Goal: Task Accomplishment & Management: Manage account settings

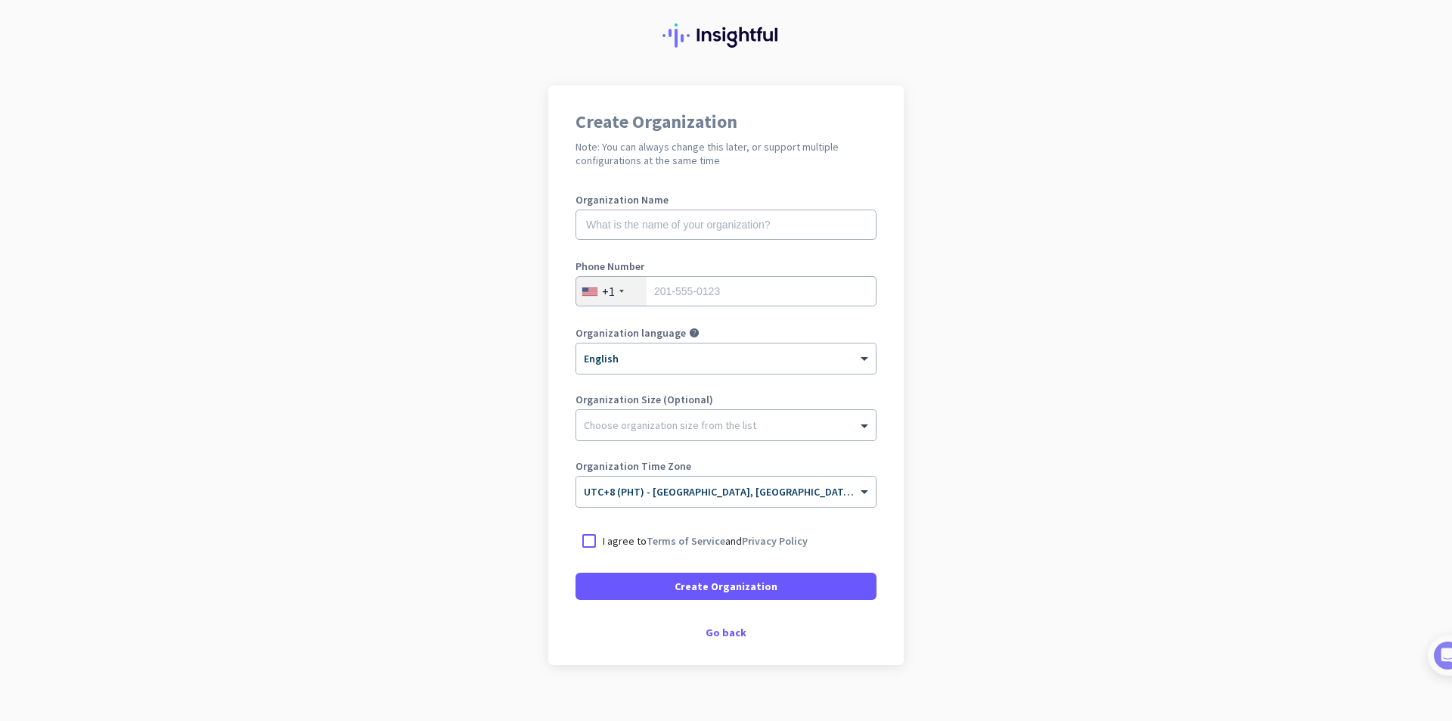
scroll to position [57, 0]
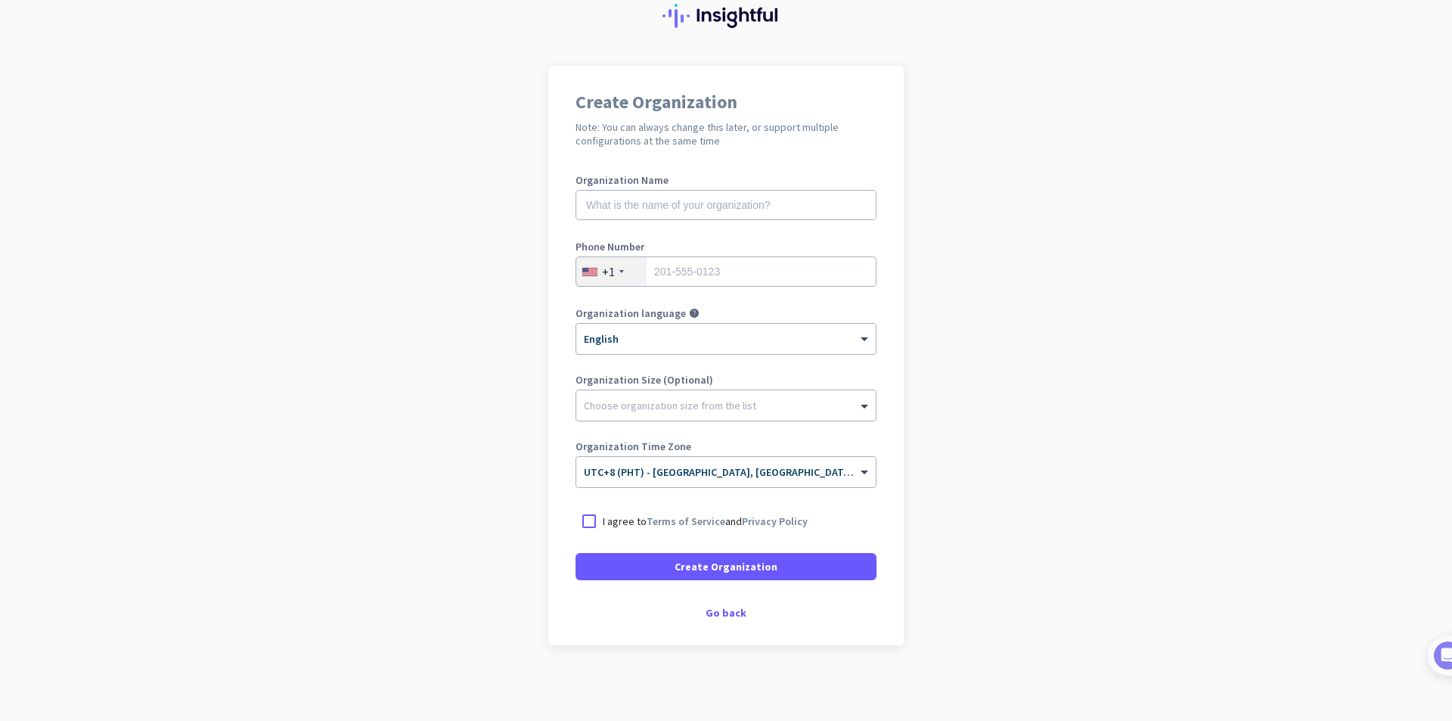
click at [613, 268] on div "+1" at bounding box center [611, 271] width 70 height 29
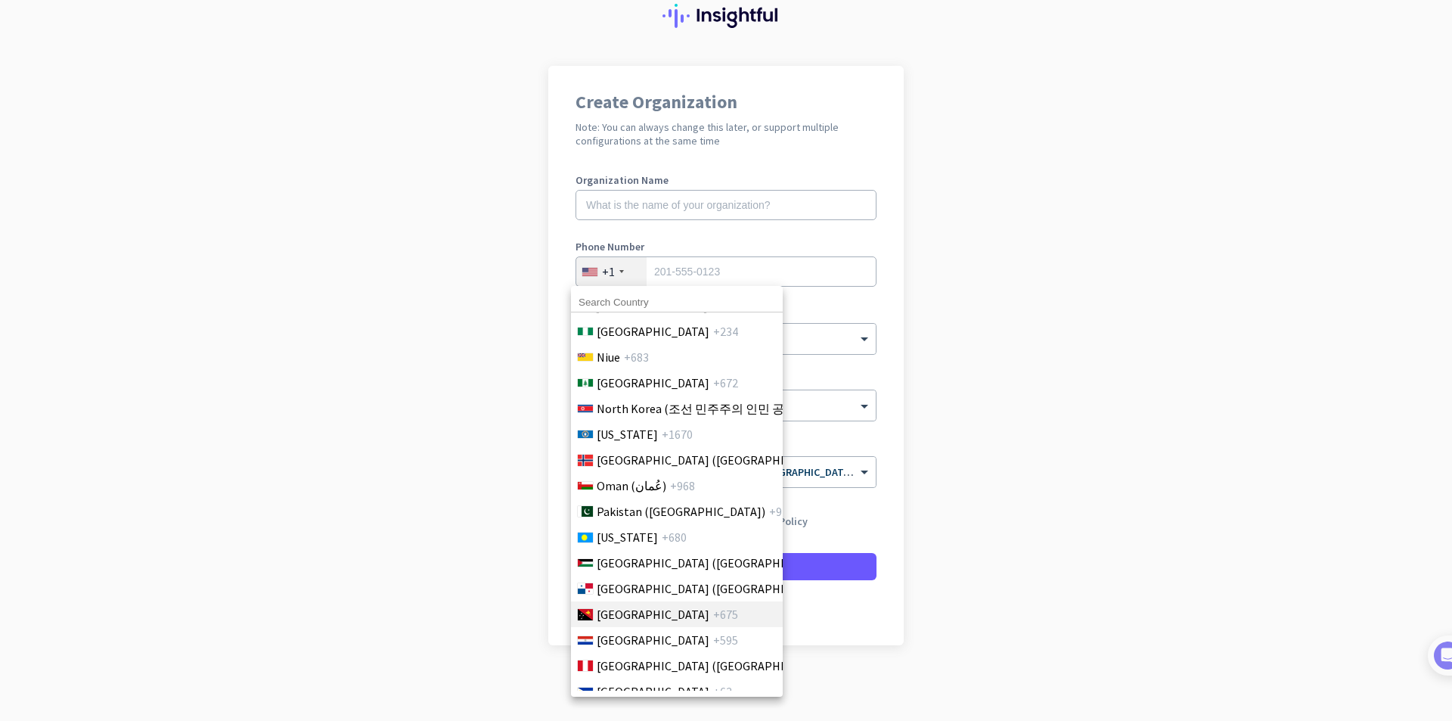
scroll to position [4310, 0]
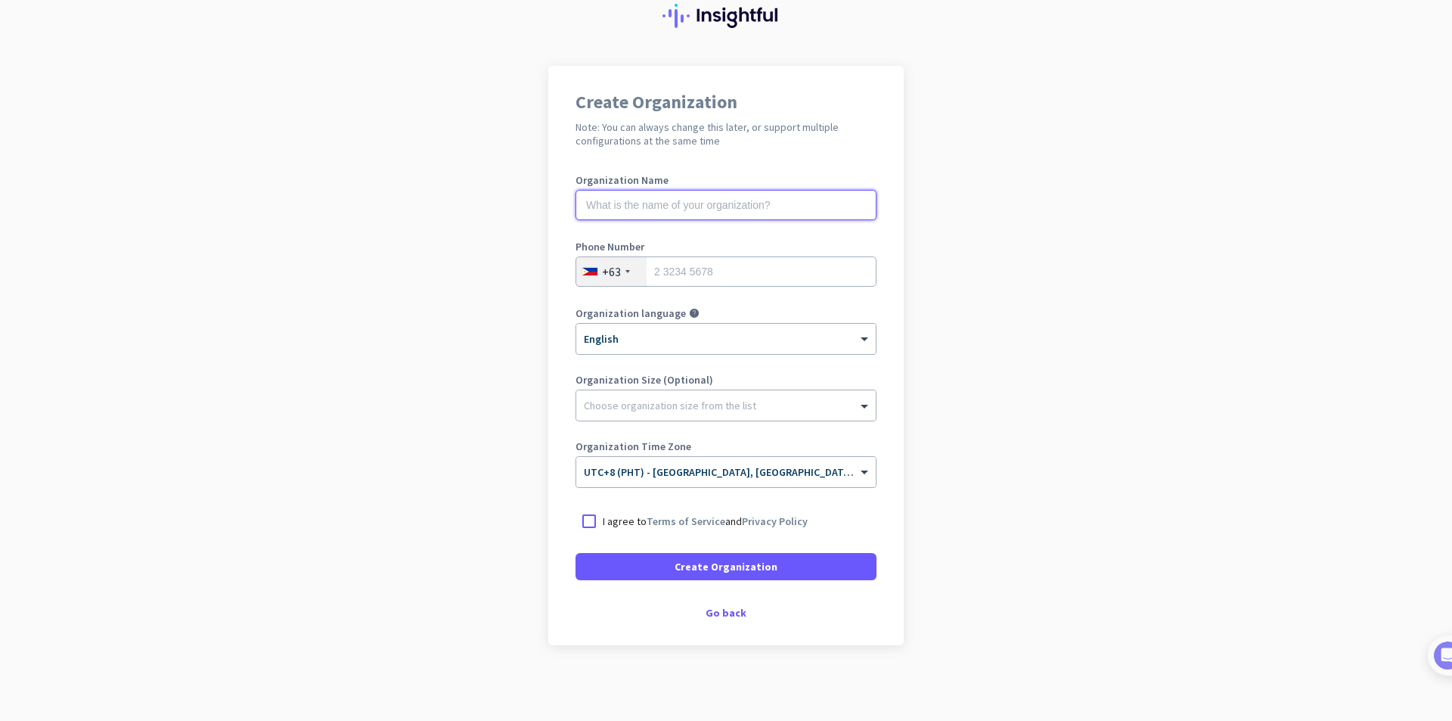
click at [707, 207] on input "text" at bounding box center [725, 205] width 301 height 30
type input "Kolehiyo ng Lungsod ng [GEOGRAPHIC_DATA]"
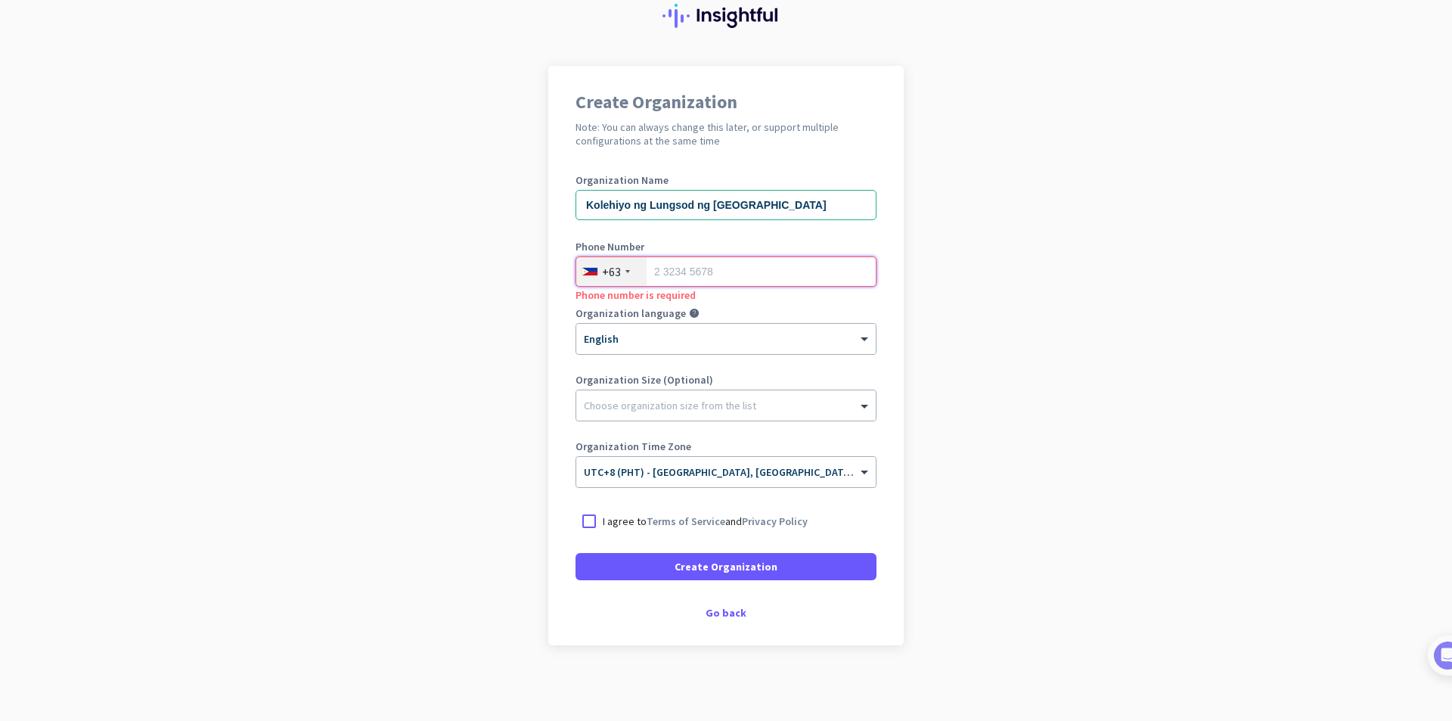
click at [684, 274] on input "tel" at bounding box center [725, 271] width 301 height 30
type input "9451465557"
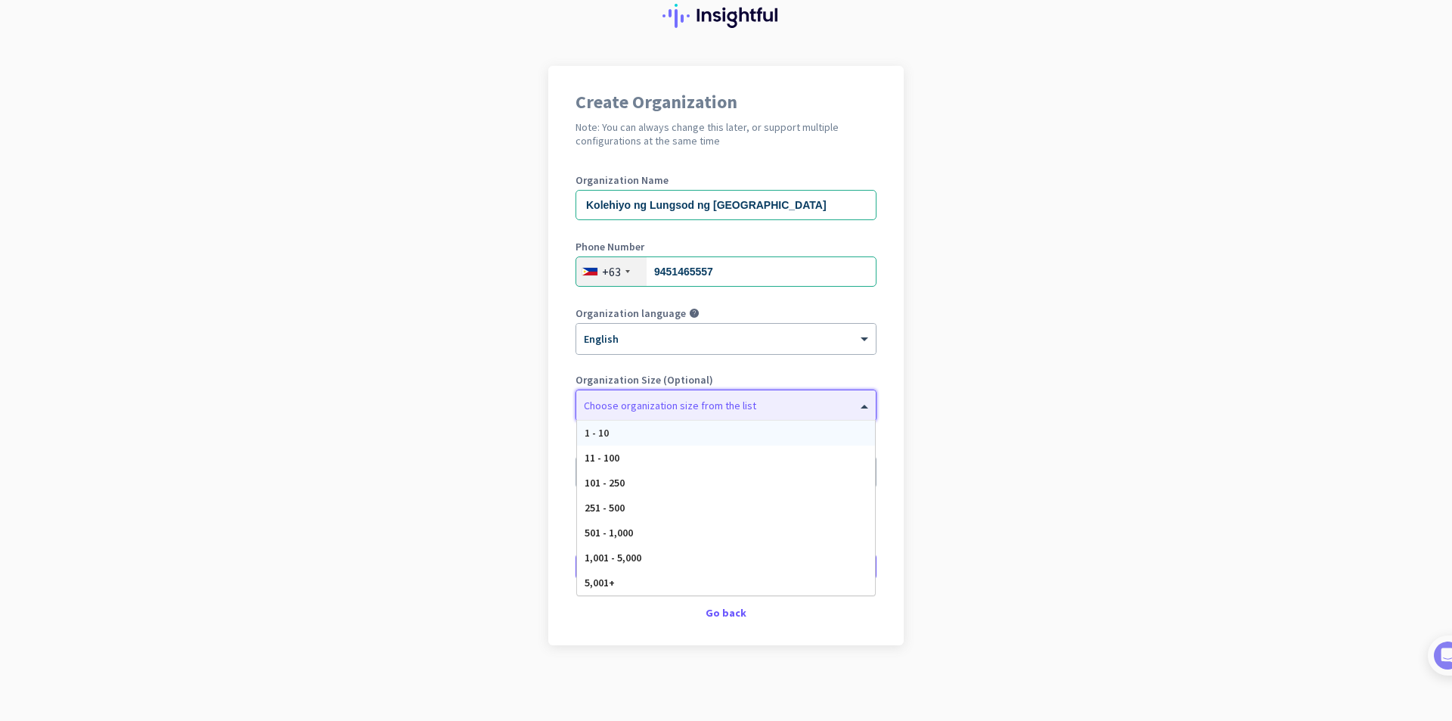
click at [681, 414] on div "Choose organization size from the list" at bounding box center [725, 405] width 299 height 30
click at [686, 561] on div "1,001 - 5,000" at bounding box center [726, 557] width 298 height 25
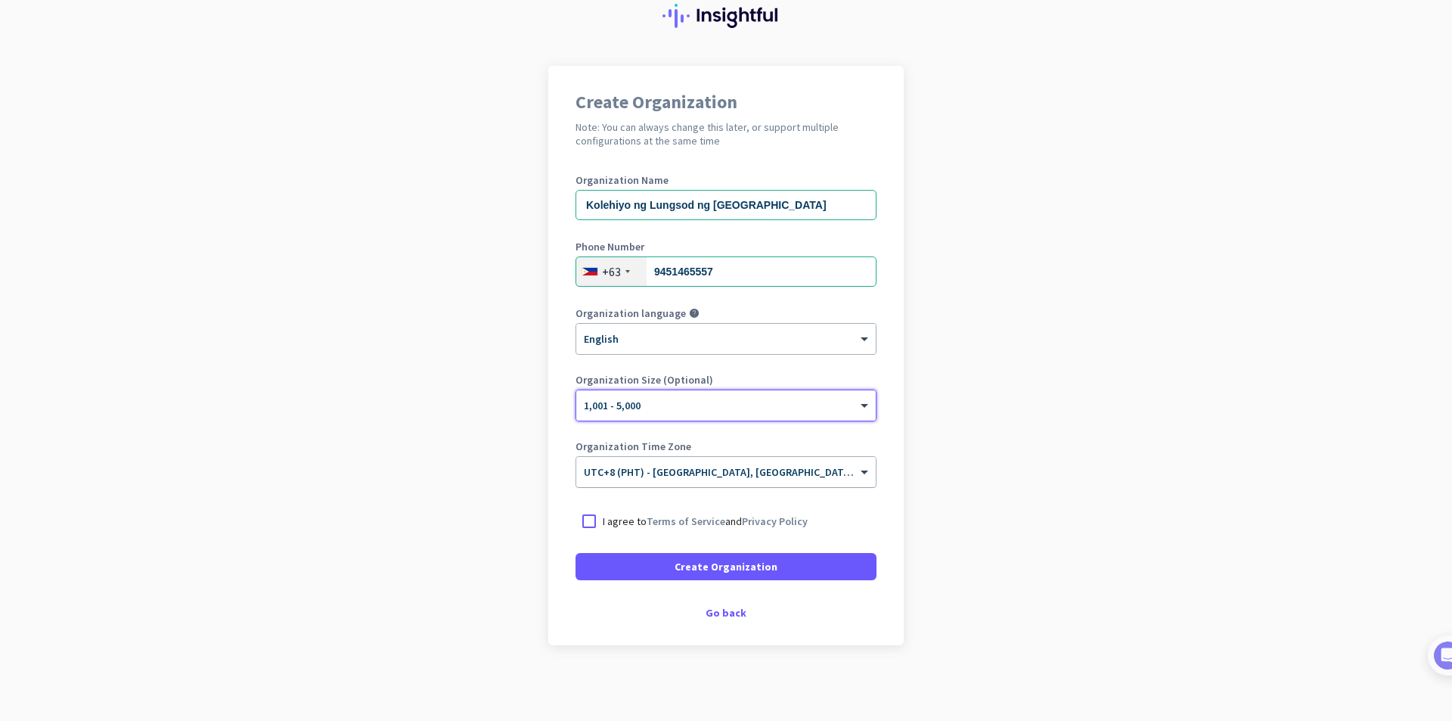
click at [684, 475] on span "UTC+8 (PHT) - [GEOGRAPHIC_DATA], [GEOGRAPHIC_DATA], [GEOGRAPHIC_DATA], [GEOGRAP…" at bounding box center [821, 472] width 475 height 14
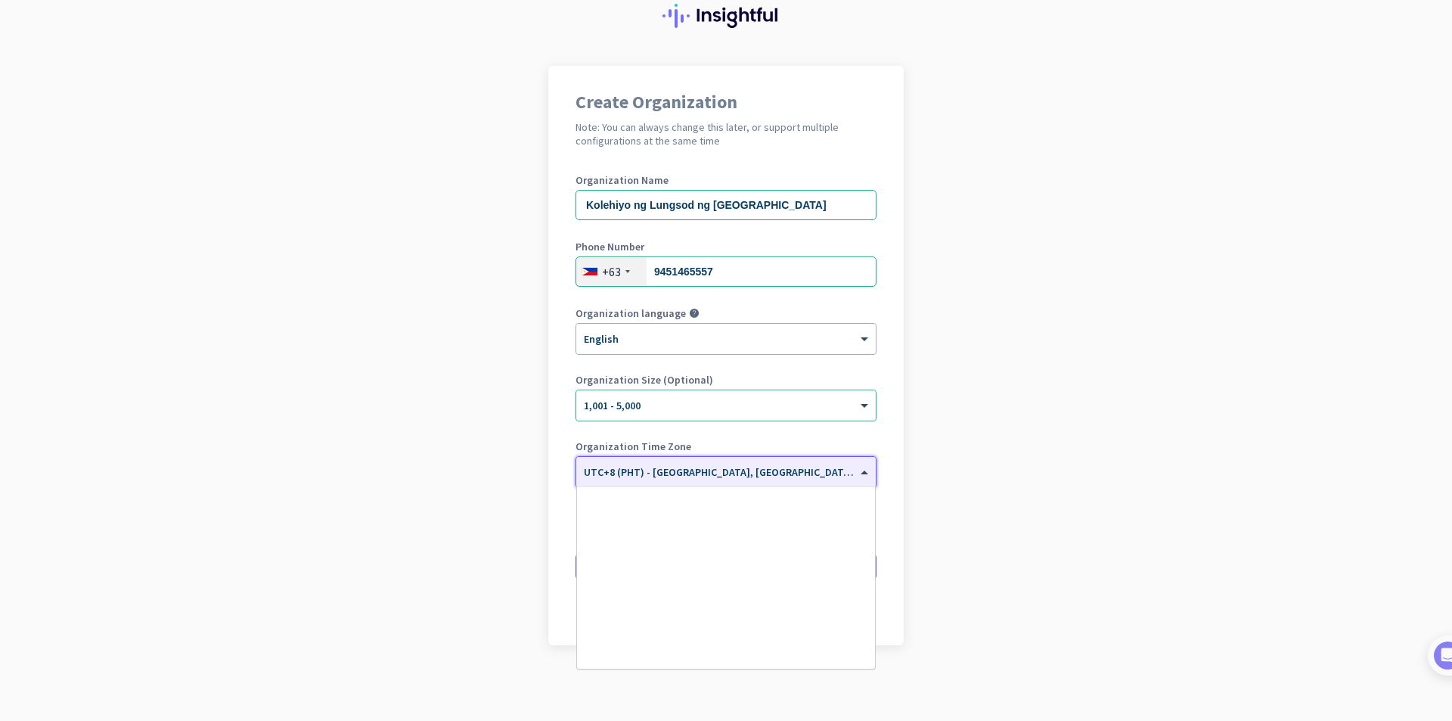
scroll to position [6762, 0]
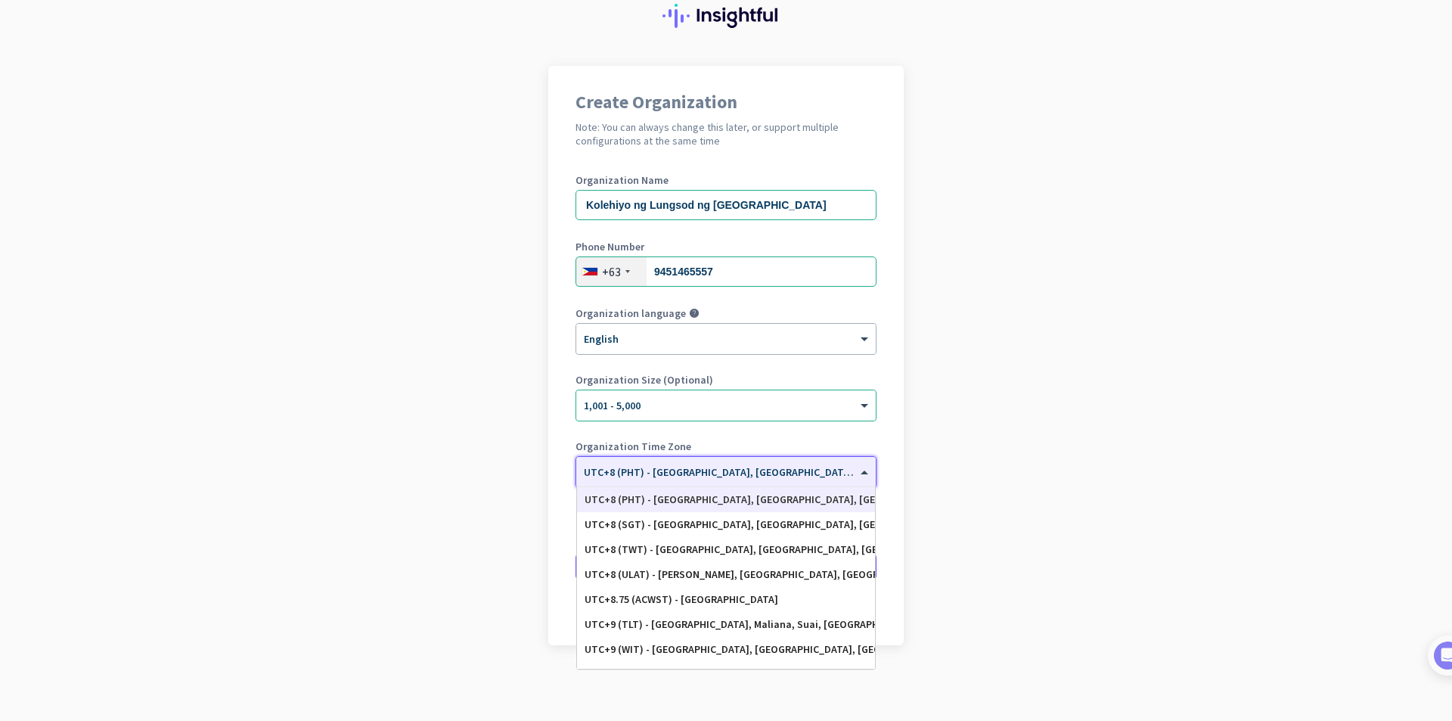
click at [942, 476] on app-onboarding-organization "Create Organization Note: You can always change this later, or support multiple…" at bounding box center [726, 393] width 1452 height 655
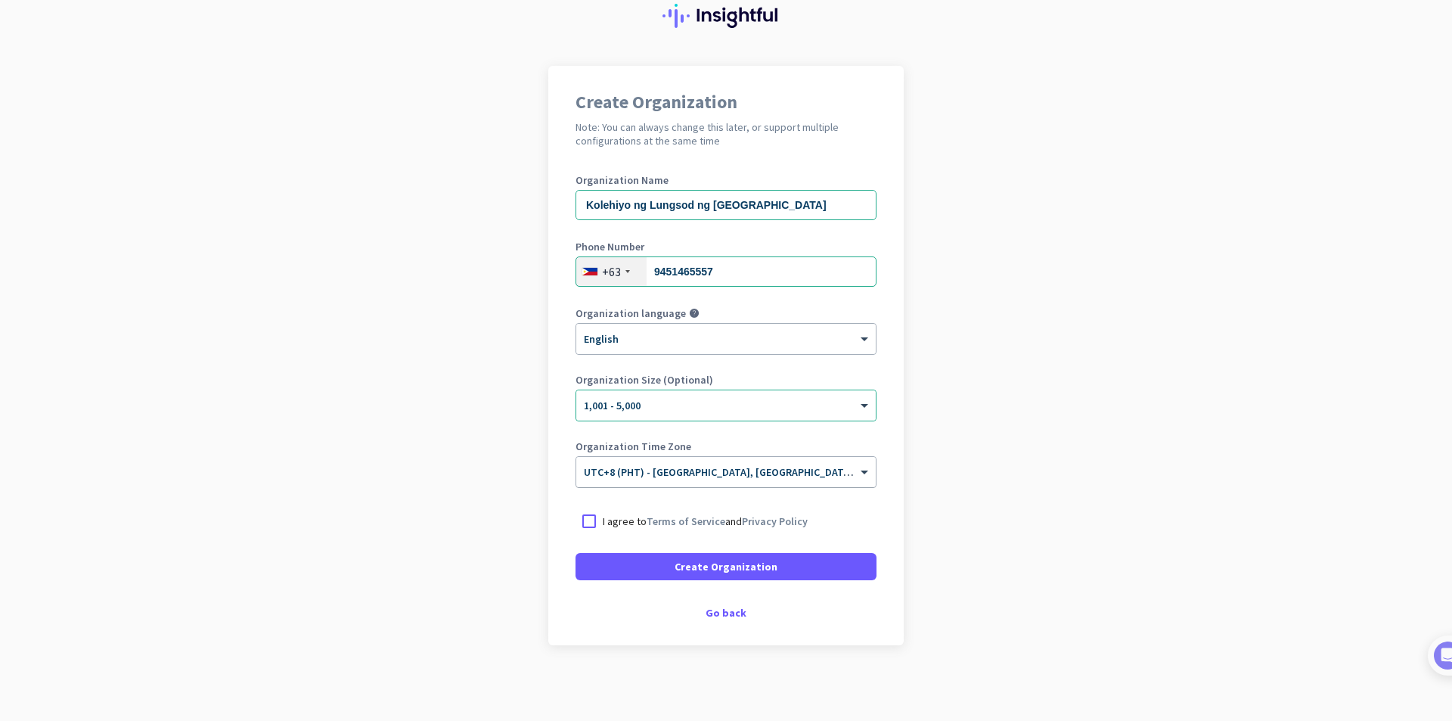
click at [622, 473] on div at bounding box center [725, 467] width 299 height 13
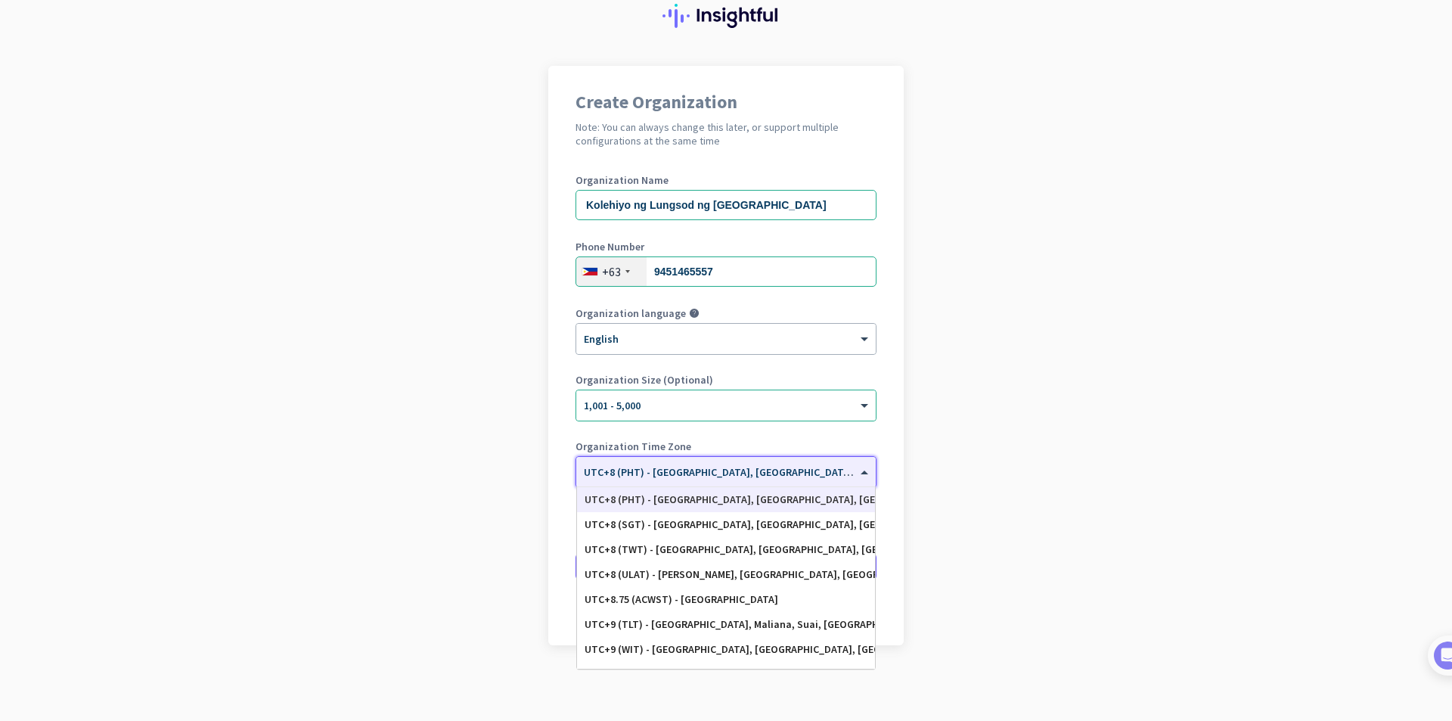
click at [921, 496] on app-onboarding-organization "Create Organization Note: You can always change this later, or support multiple…" at bounding box center [726, 393] width 1452 height 655
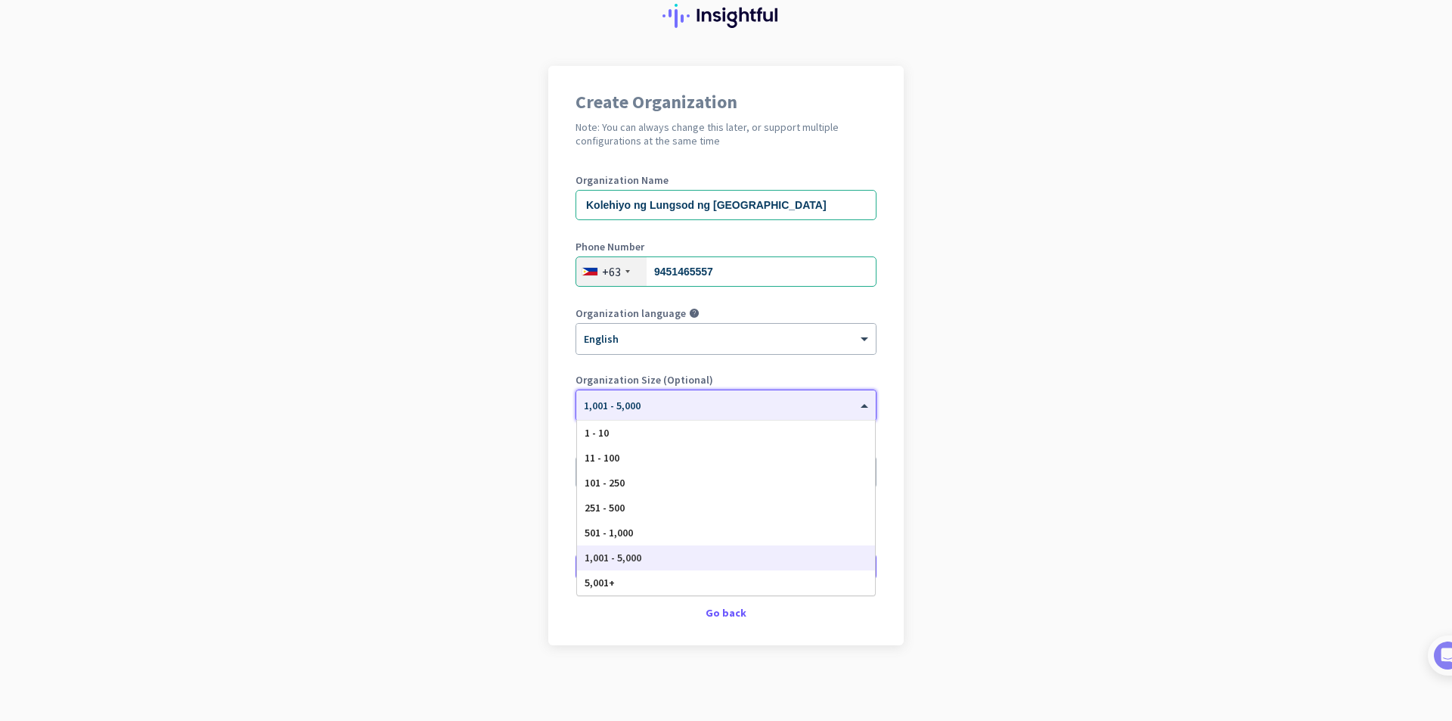
click at [815, 406] on div at bounding box center [725, 400] width 299 height 13
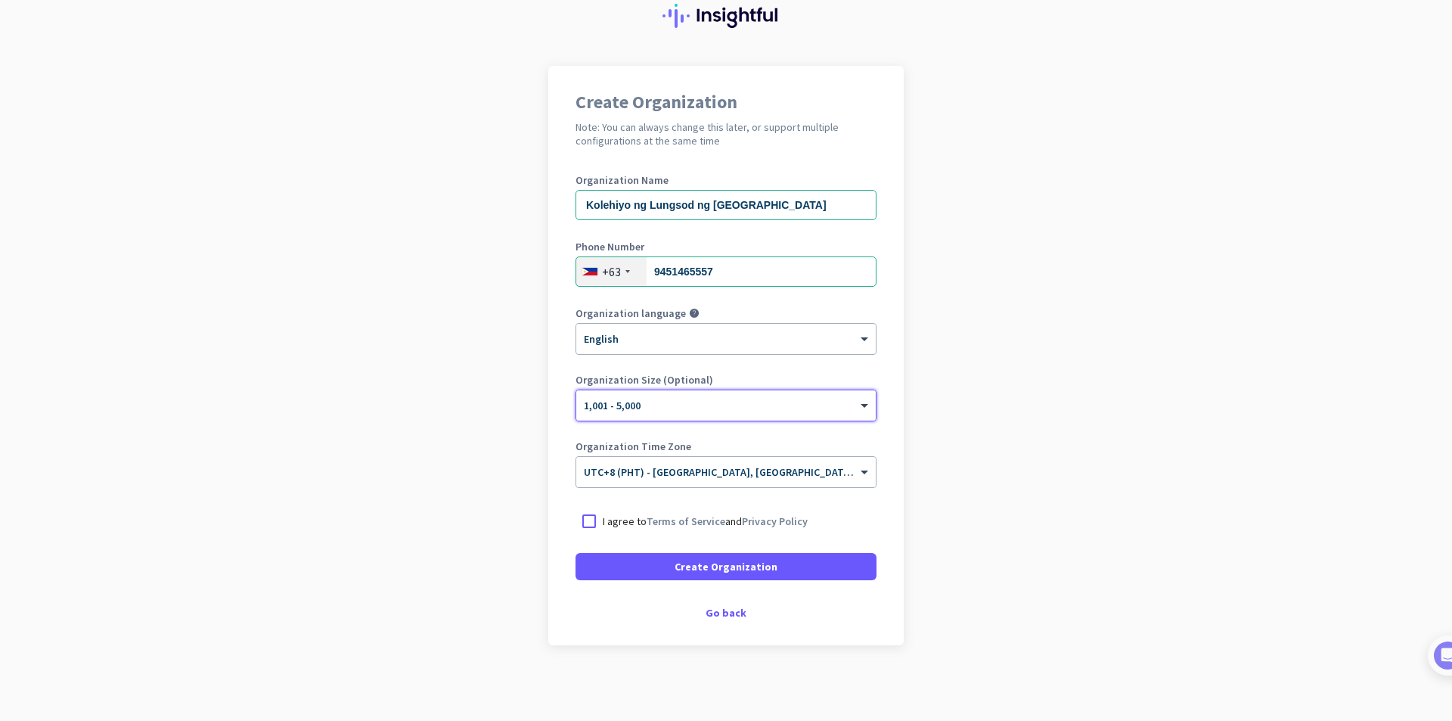
click at [1043, 469] on app-onboarding-organization "Create Organization Note: You can always change this later, or support multiple…" at bounding box center [726, 393] width 1452 height 655
click at [603, 513] on p "I agree to Terms of Service and Privacy Policy" at bounding box center [705, 520] width 205 height 15
click at [0, 0] on input "I agree to Terms of Service and Privacy Policy" at bounding box center [0, 0] width 0 height 0
click at [639, 565] on span at bounding box center [725, 566] width 301 height 36
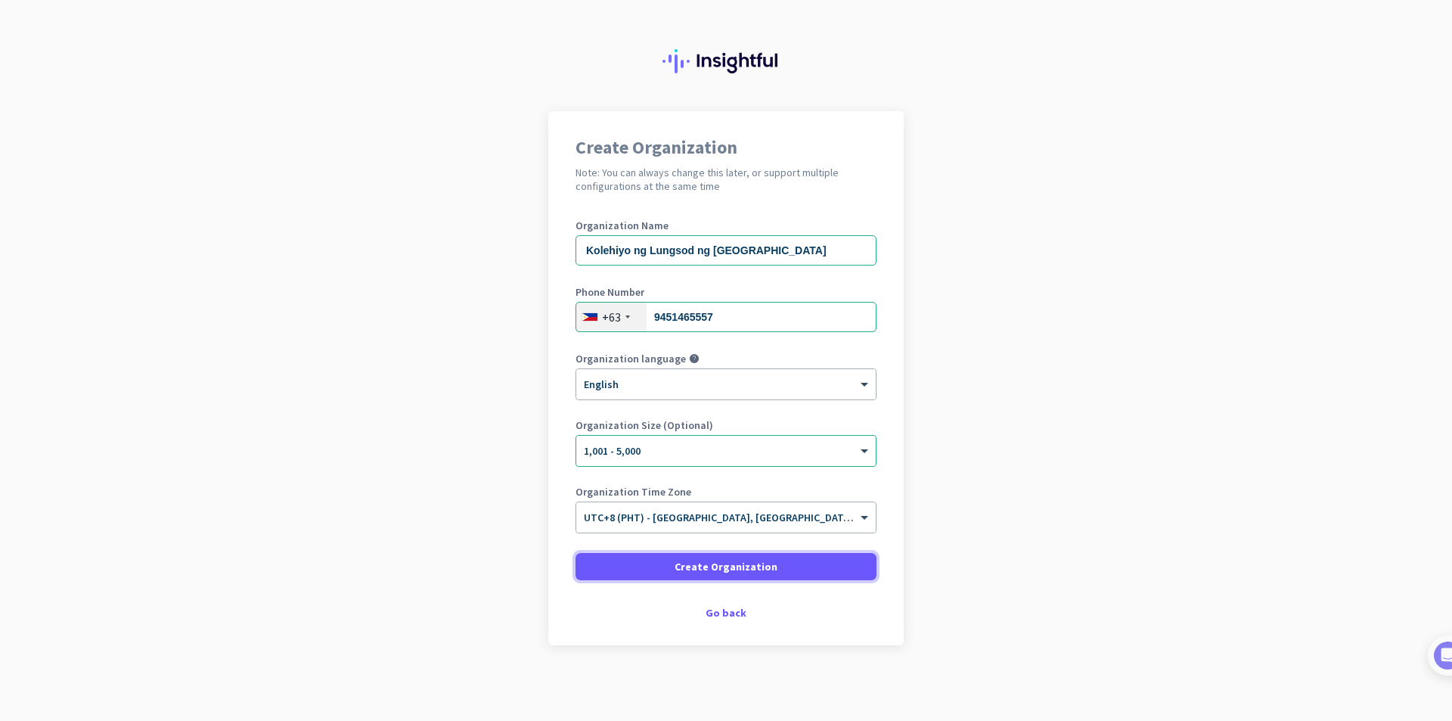
scroll to position [11, 0]
click at [723, 571] on span "Create Organization" at bounding box center [726, 566] width 103 height 15
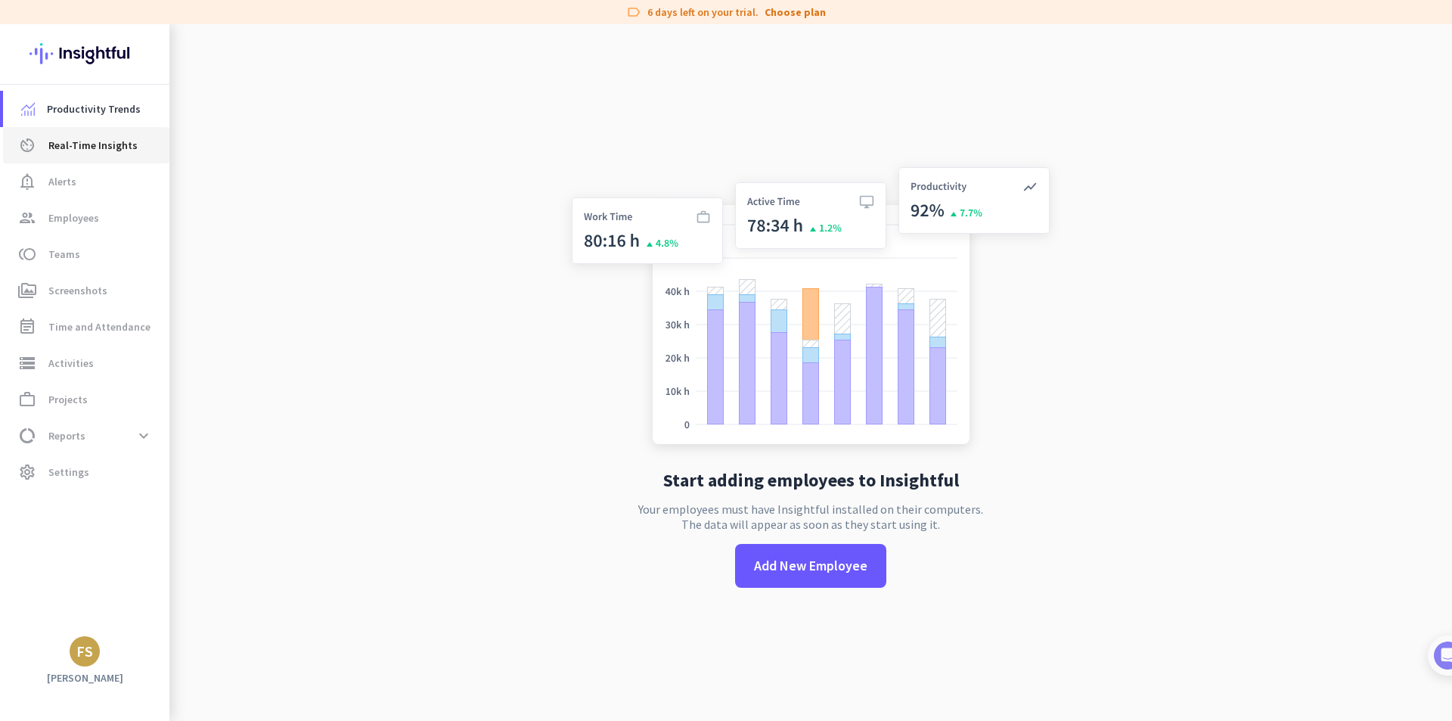
click at [101, 138] on span "Real-Time Insights" at bounding box center [92, 145] width 89 height 18
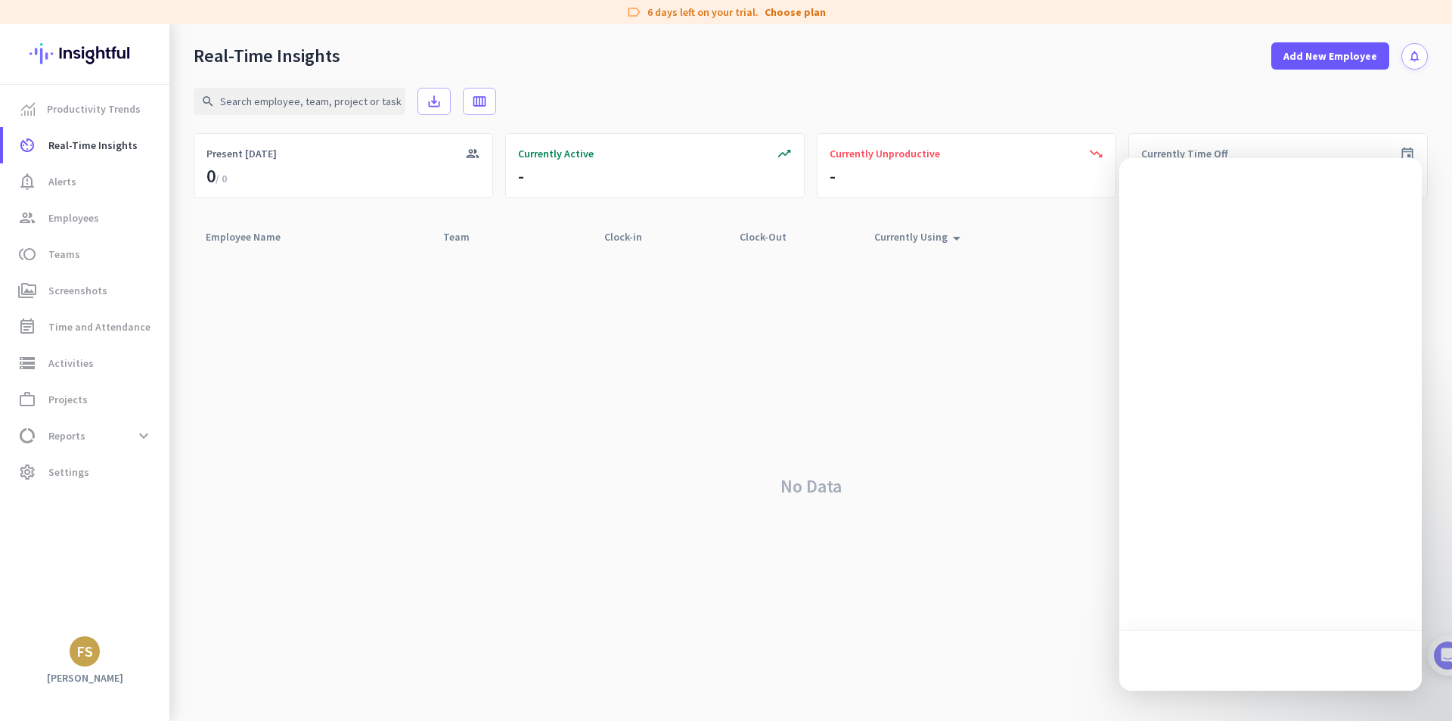
click at [1028, 69] on div "Real-Time Insights Add New Employee notifications" at bounding box center [810, 46] width 1282 height 45
click at [882, 361] on div "No Data" at bounding box center [811, 486] width 1234 height 470
click at [75, 216] on span "Employees" at bounding box center [73, 218] width 51 height 18
click at [652, 385] on div "No Data" at bounding box center [811, 486] width 1234 height 470
click at [101, 188] on span "notification_important Alerts" at bounding box center [86, 181] width 142 height 18
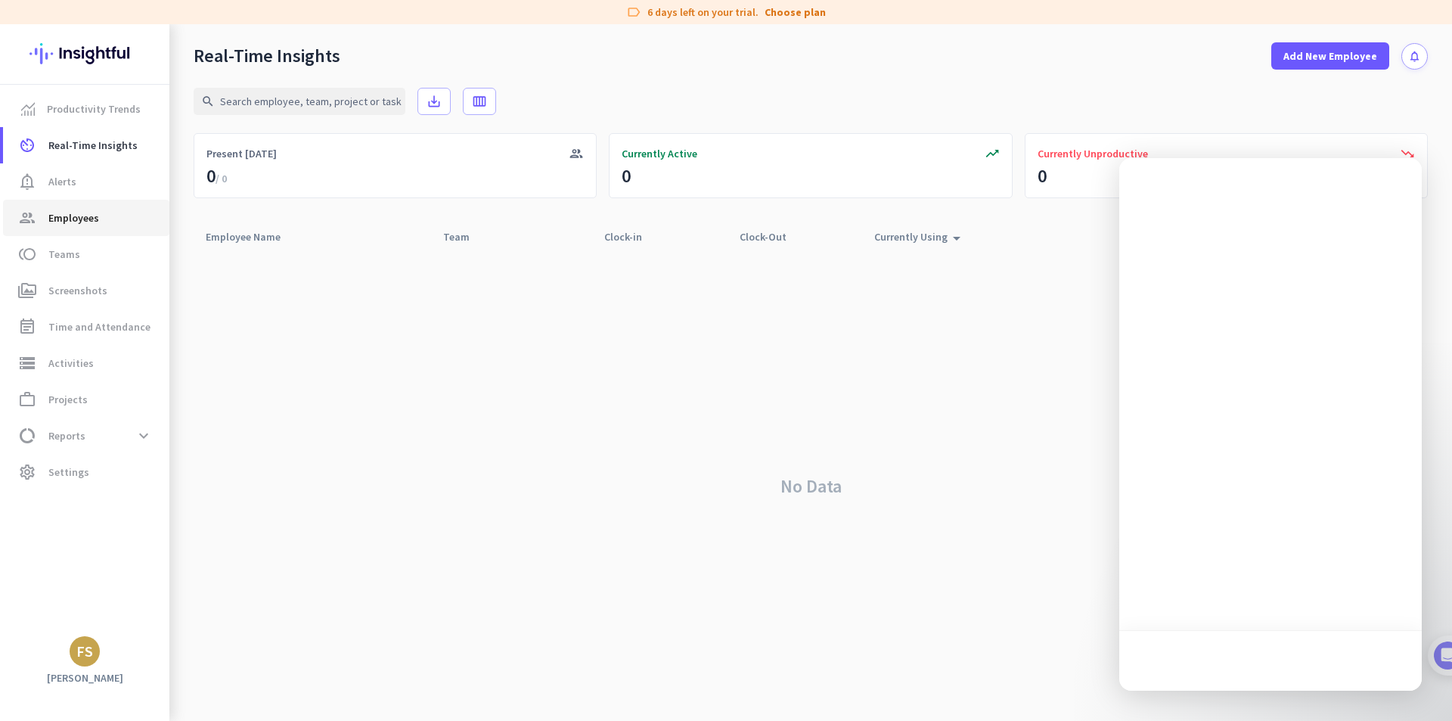
click at [102, 221] on span "group Employees" at bounding box center [86, 218] width 142 height 18
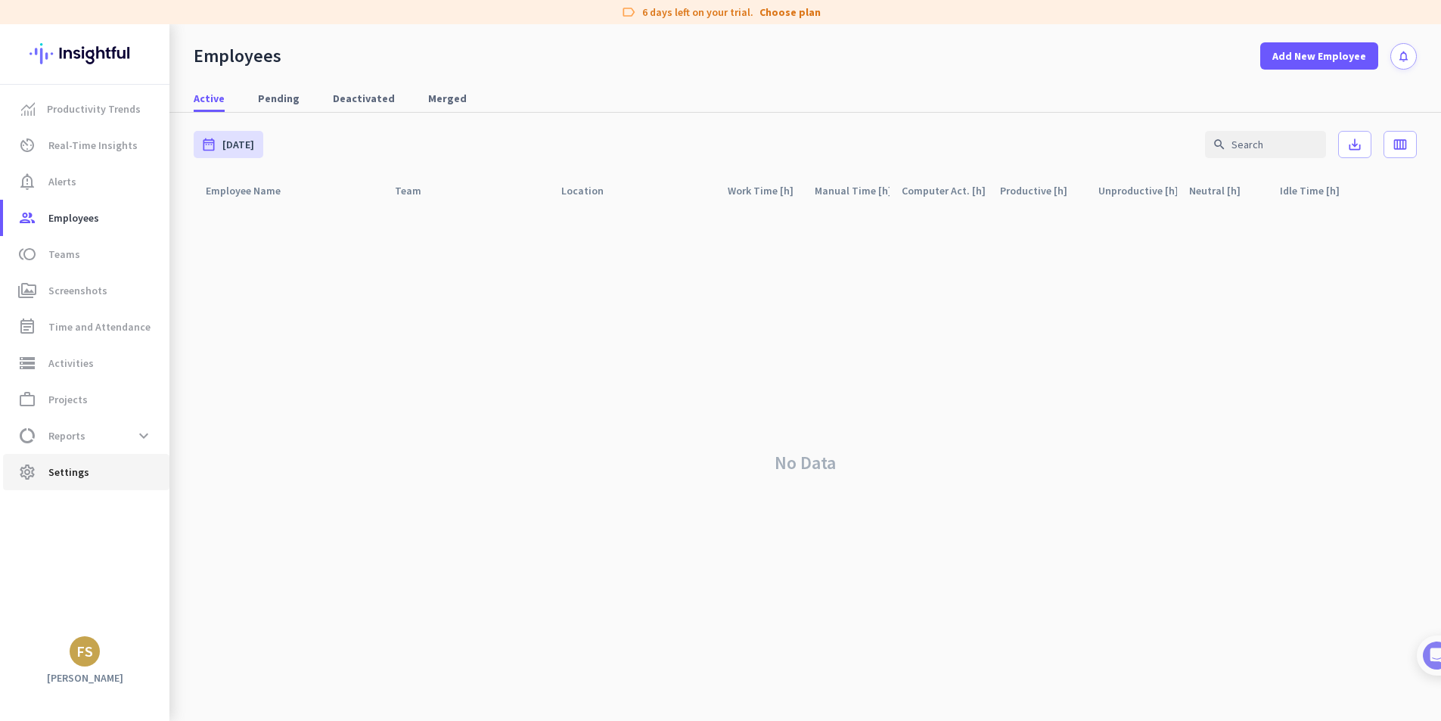
click at [85, 476] on span "Settings" at bounding box center [68, 472] width 41 height 18
click at [76, 474] on span "Settings" at bounding box center [68, 472] width 41 height 18
click at [88, 653] on div "FS" at bounding box center [84, 651] width 17 height 15
click at [178, 541] on span "Personal Settings" at bounding box center [164, 541] width 91 height 14
click at [283, 98] on span "Pending" at bounding box center [279, 98] width 42 height 15
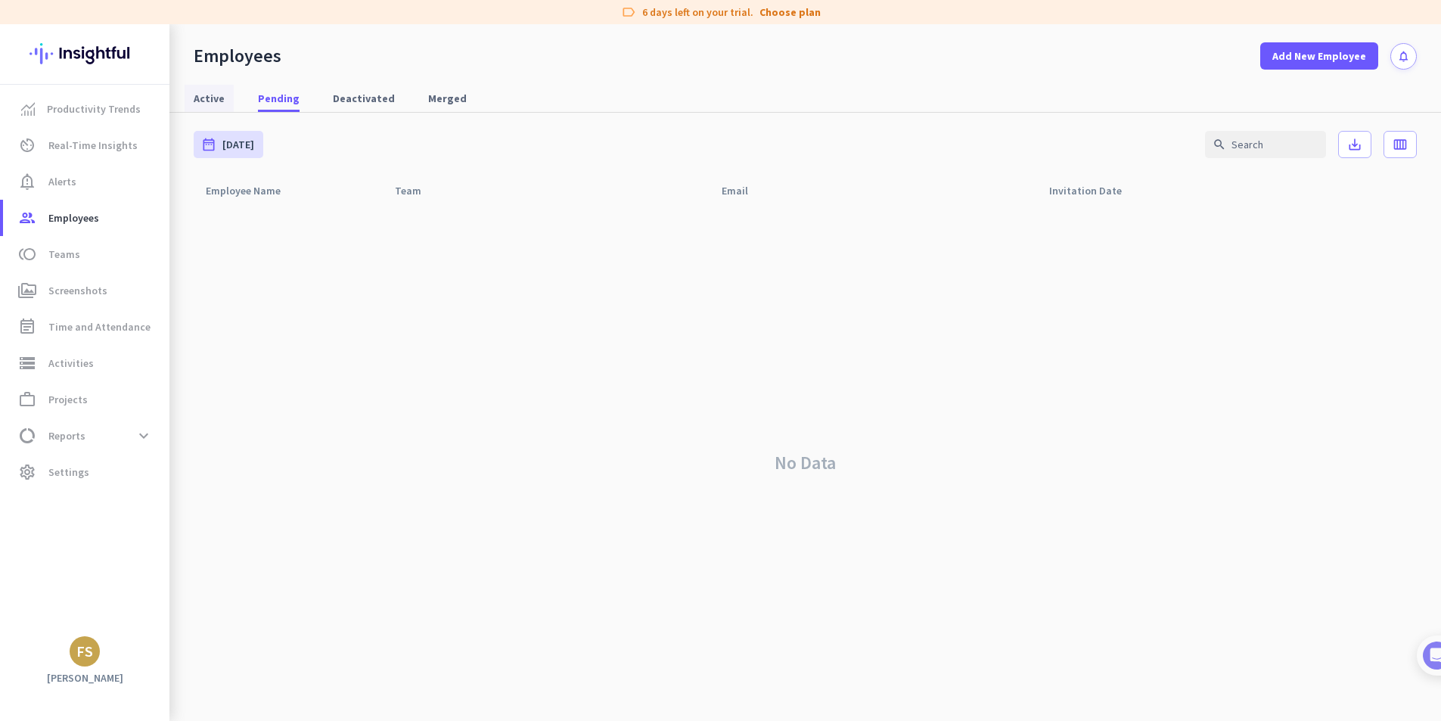
click at [219, 91] on span "Active" at bounding box center [209, 98] width 31 height 15
click at [75, 652] on div "FS" at bounding box center [85, 651] width 30 height 30
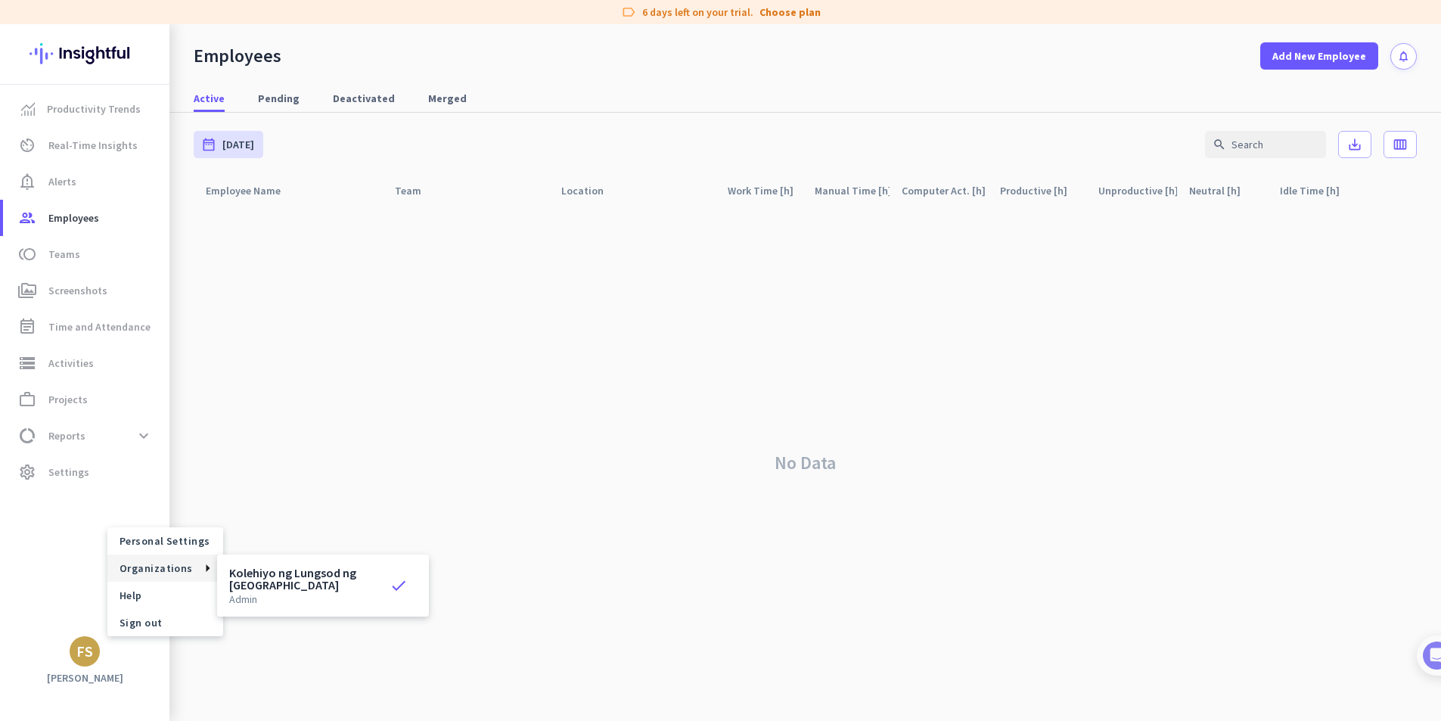
click at [425, 91] on div at bounding box center [720, 360] width 1441 height 721
click at [431, 100] on span "Merged" at bounding box center [447, 98] width 39 height 15
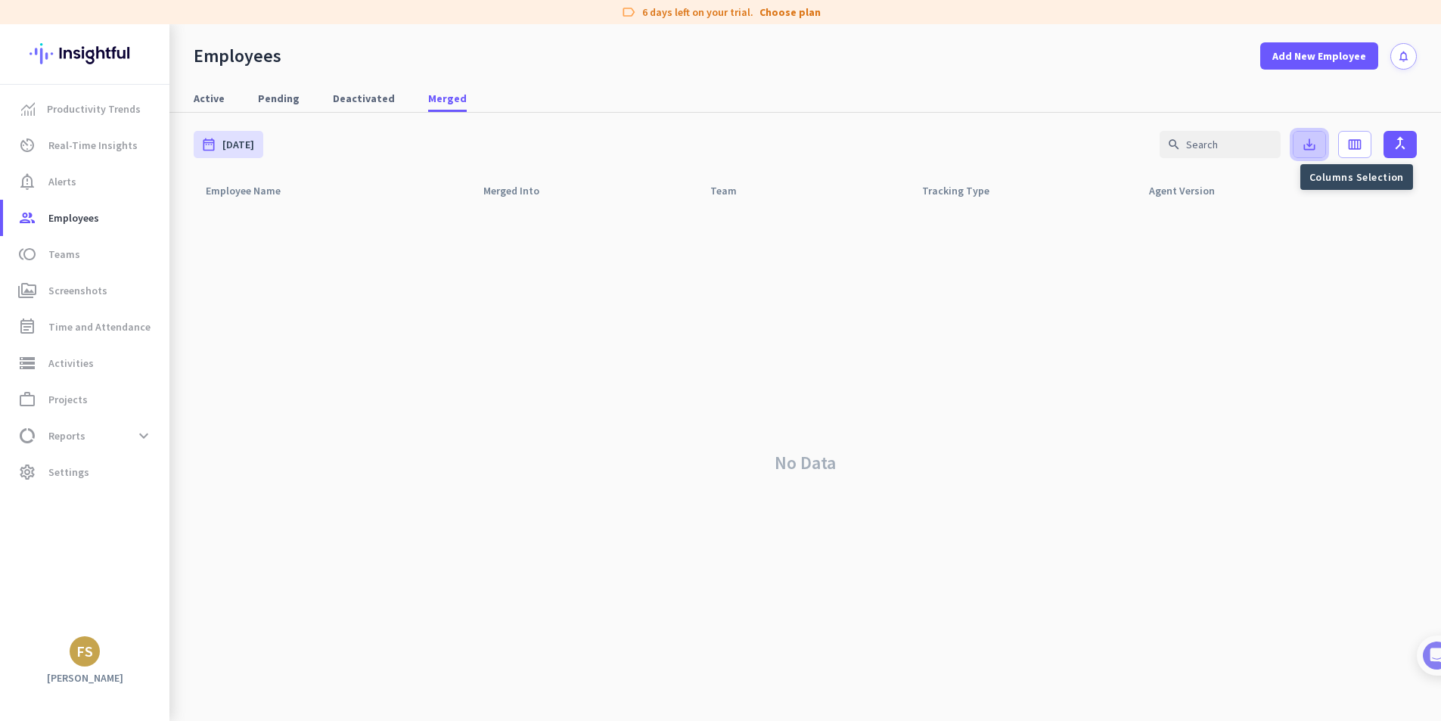
click at [1305, 145] on icon "save_alt" at bounding box center [1308, 144] width 15 height 15
click at [1348, 145] on icon "calendar_view_week" at bounding box center [1354, 144] width 15 height 15
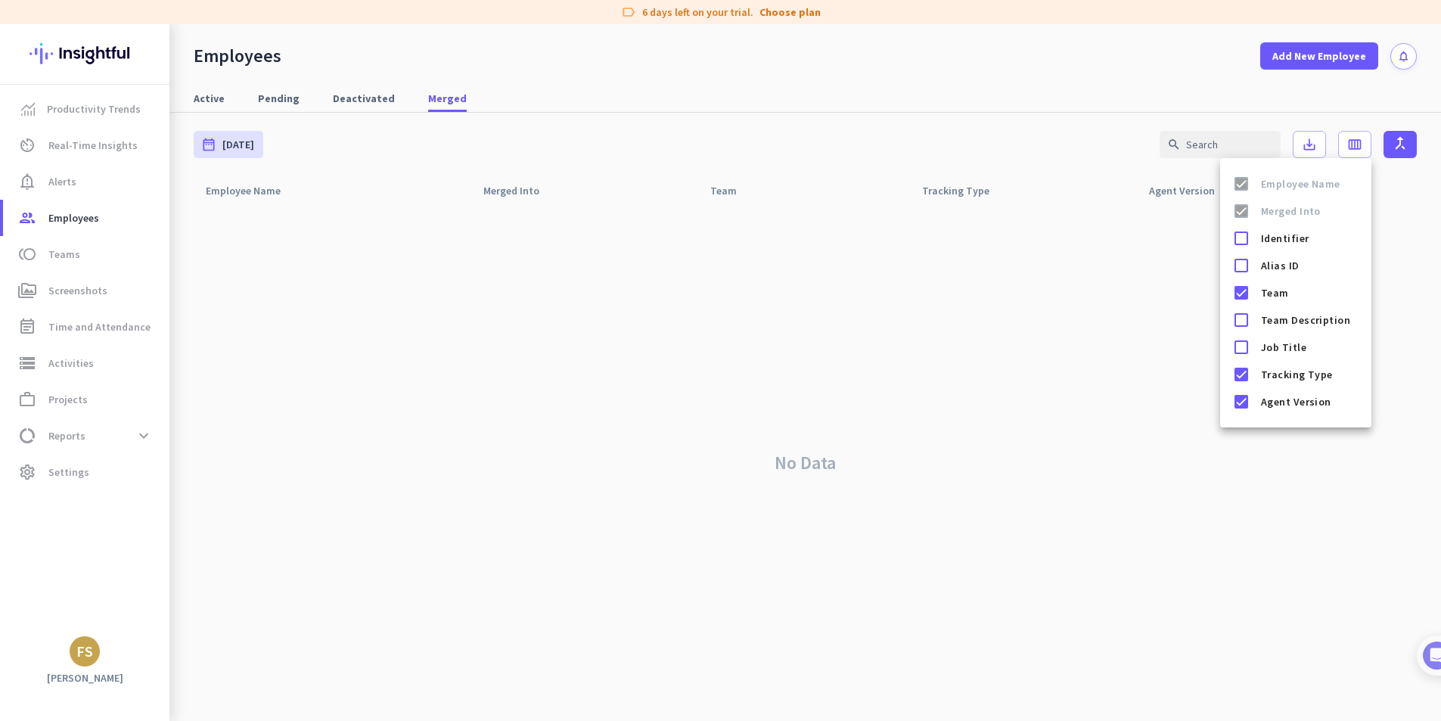
click at [1036, 344] on div at bounding box center [720, 360] width 1441 height 721
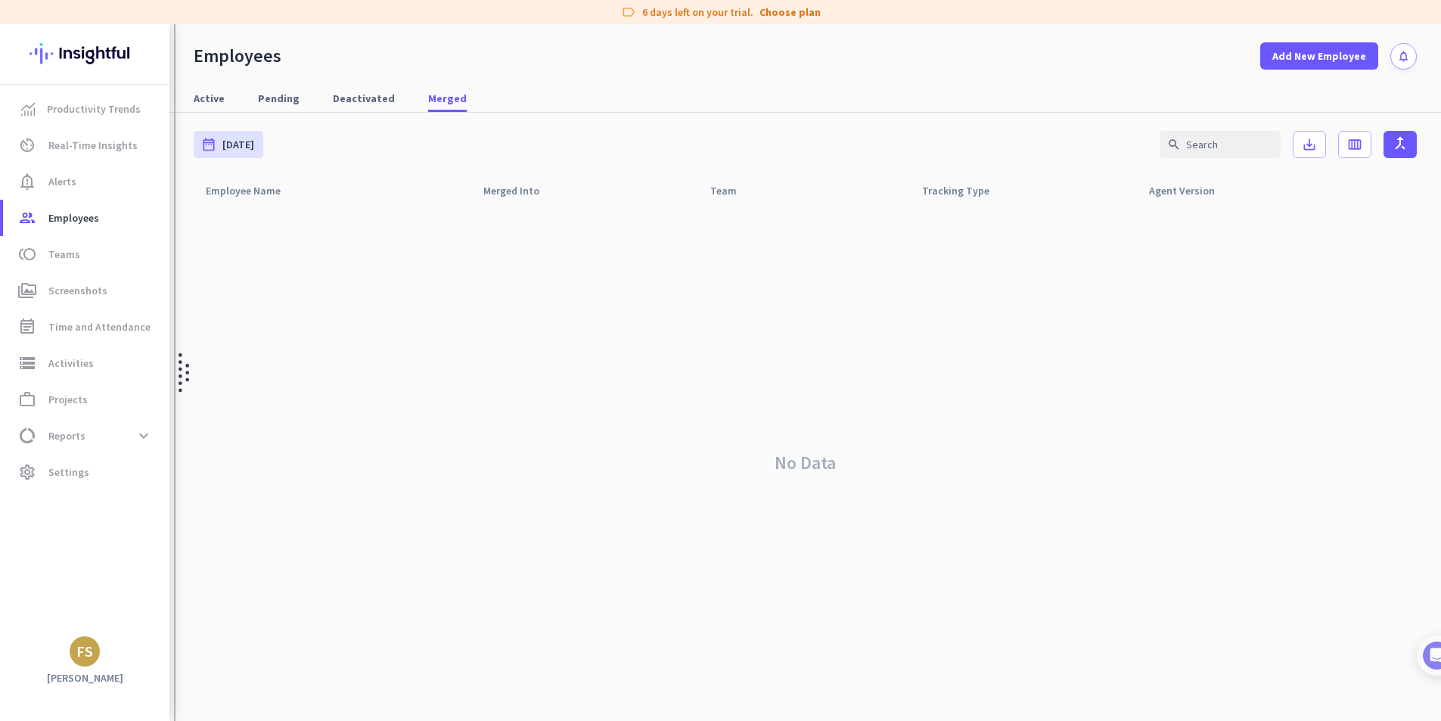
click at [181, 95] on img at bounding box center [183, 372] width 11 height 696
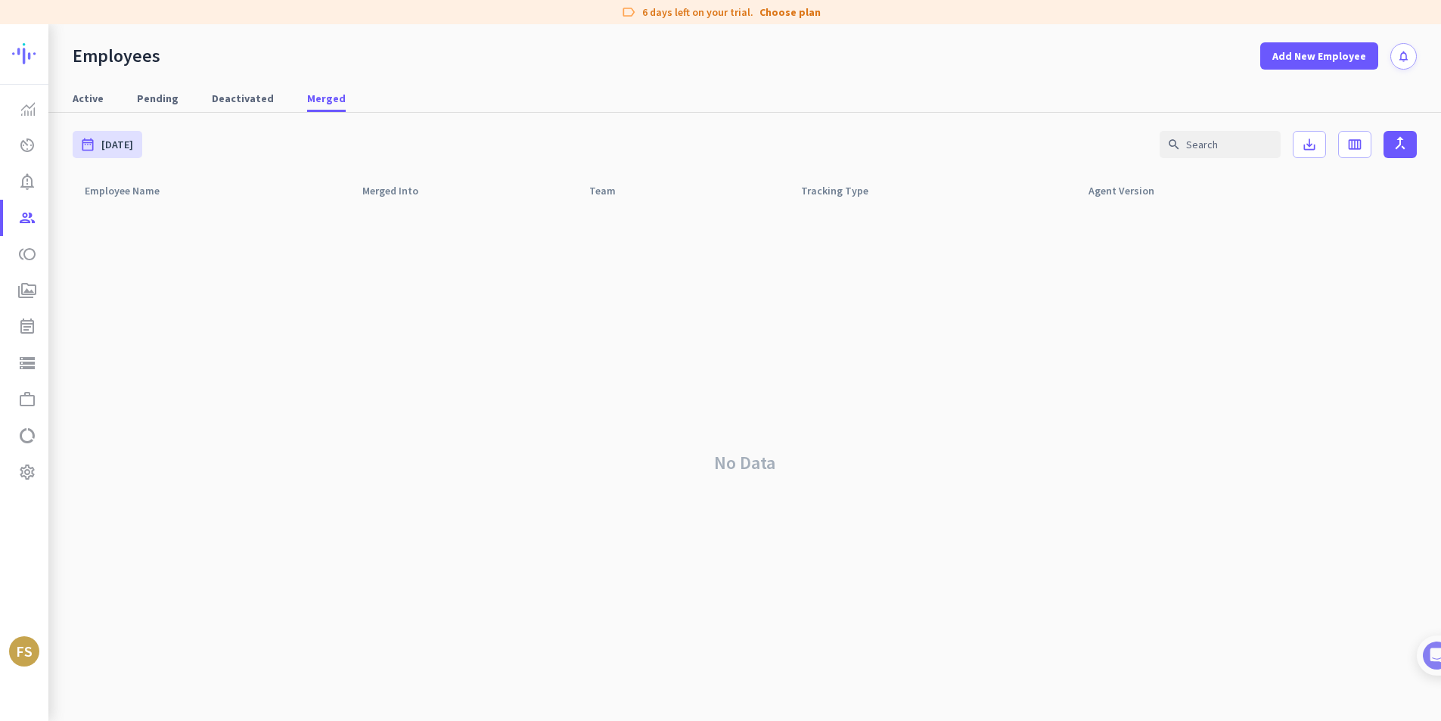
click at [810, 309] on div "No Data" at bounding box center [745, 463] width 1344 height 516
click at [32, 110] on img at bounding box center [28, 109] width 14 height 14
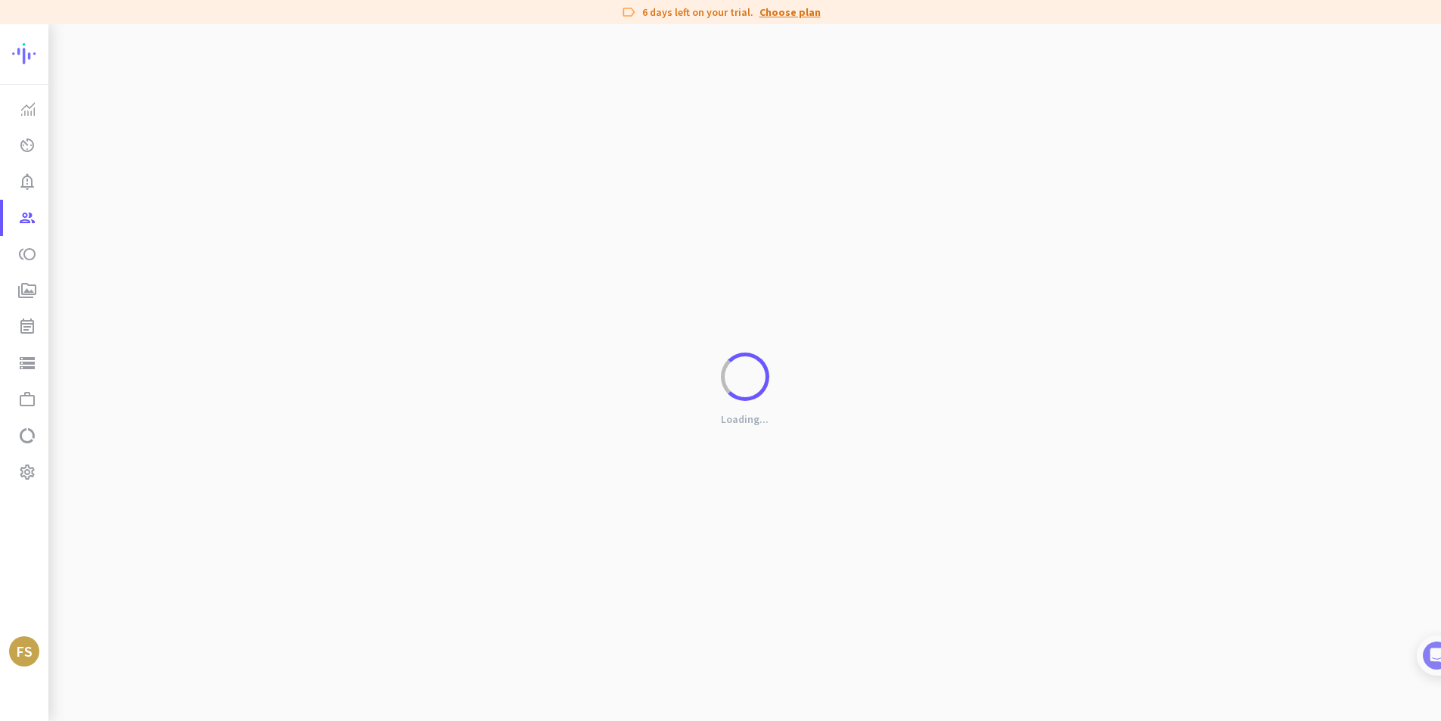
click at [789, 14] on link "Choose plan" at bounding box center [789, 12] width 61 height 15
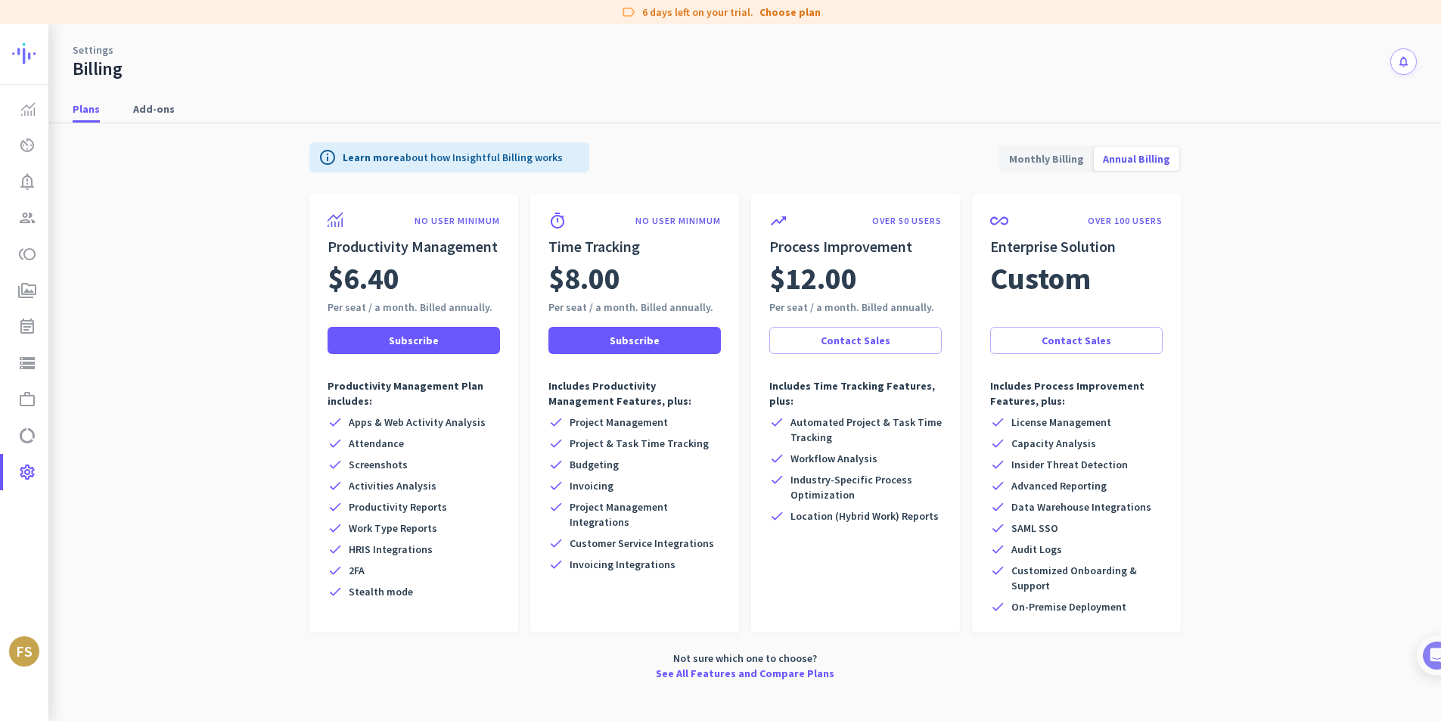
click at [17, 656] on div "FS" at bounding box center [24, 651] width 17 height 15
click at [136, 532] on span "Personal Settings" at bounding box center [105, 540] width 116 height 27
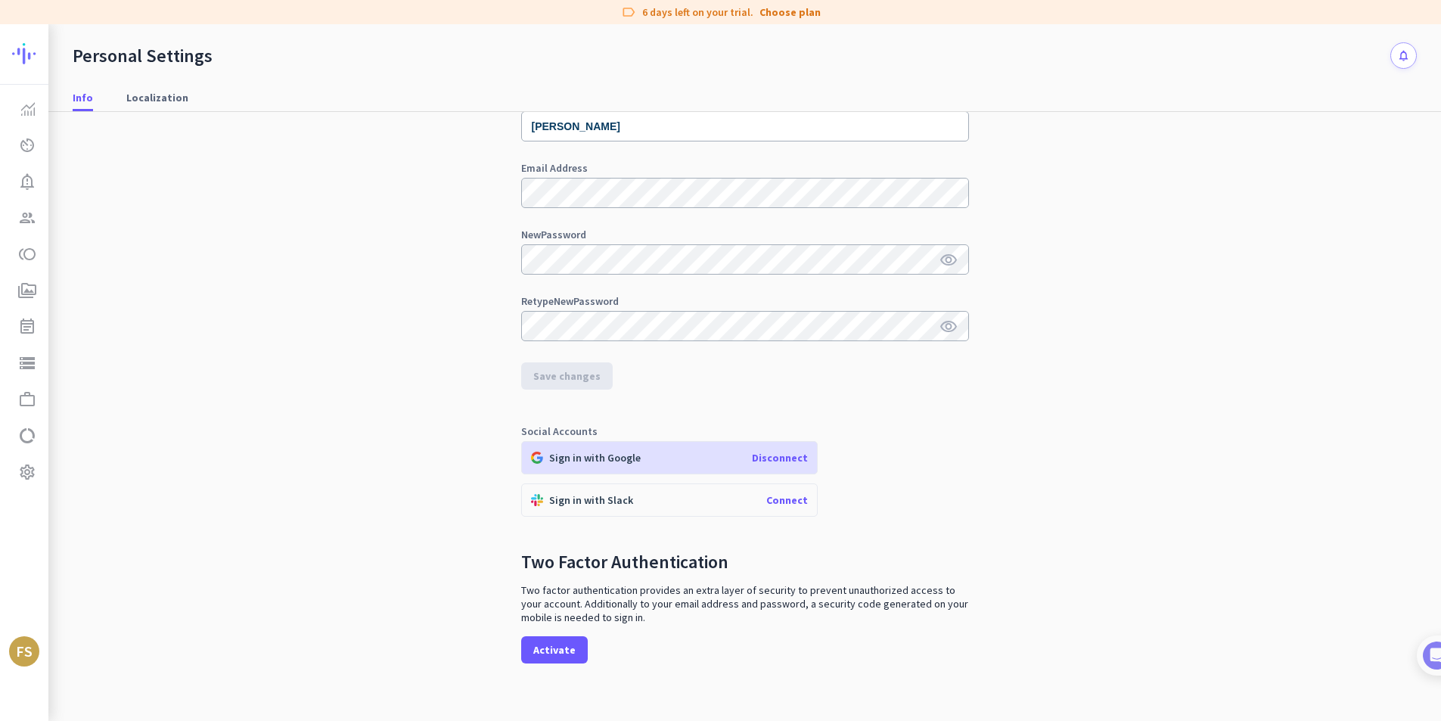
scroll to position [104, 0]
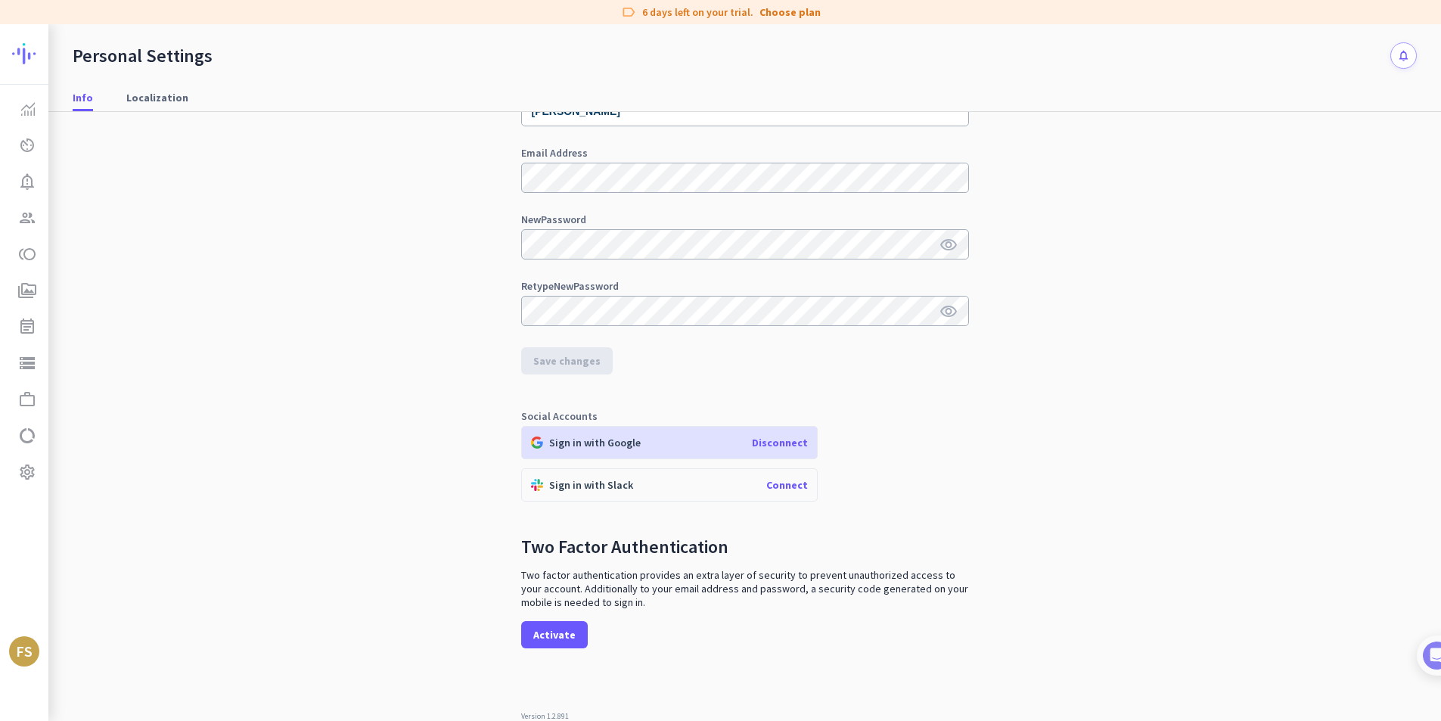
click at [784, 438] on span "Disconnect" at bounding box center [780, 443] width 56 height 14
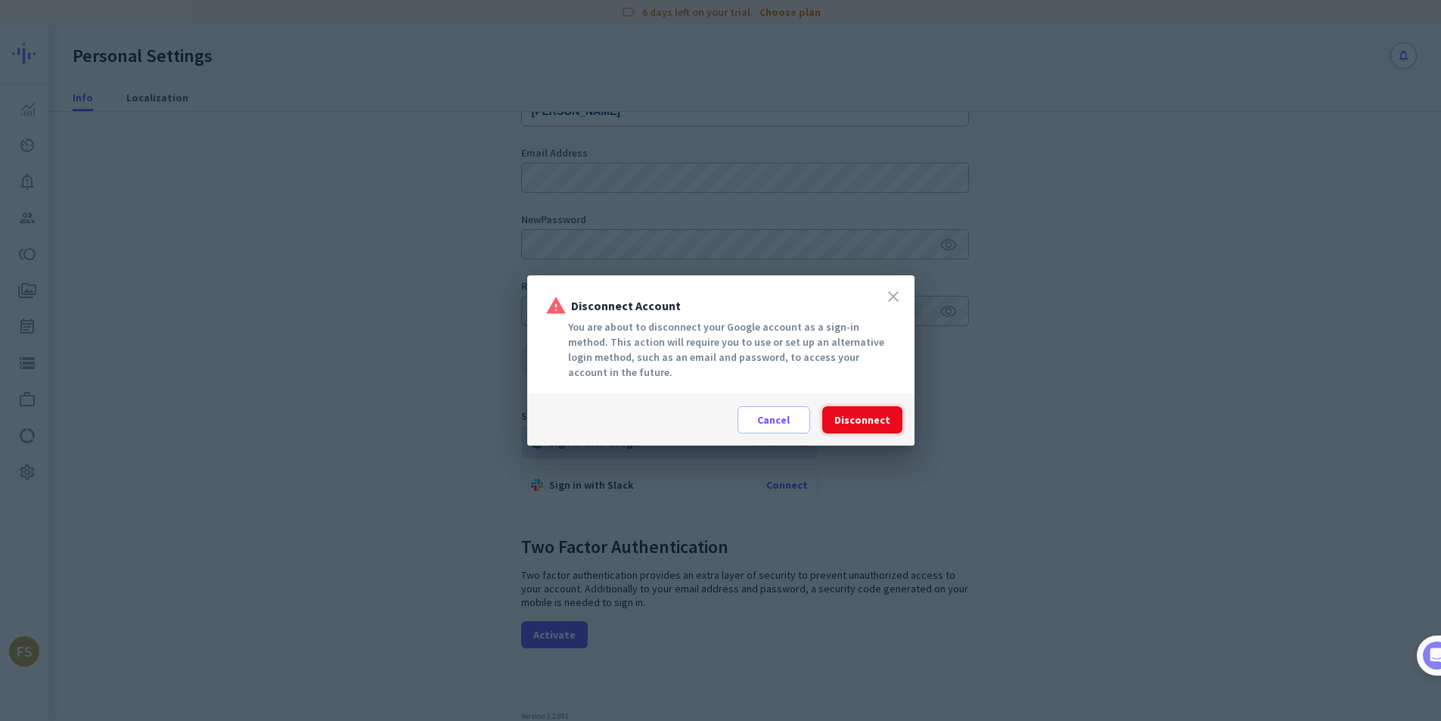
click at [846, 420] on span "Disconnect" at bounding box center [862, 419] width 56 height 15
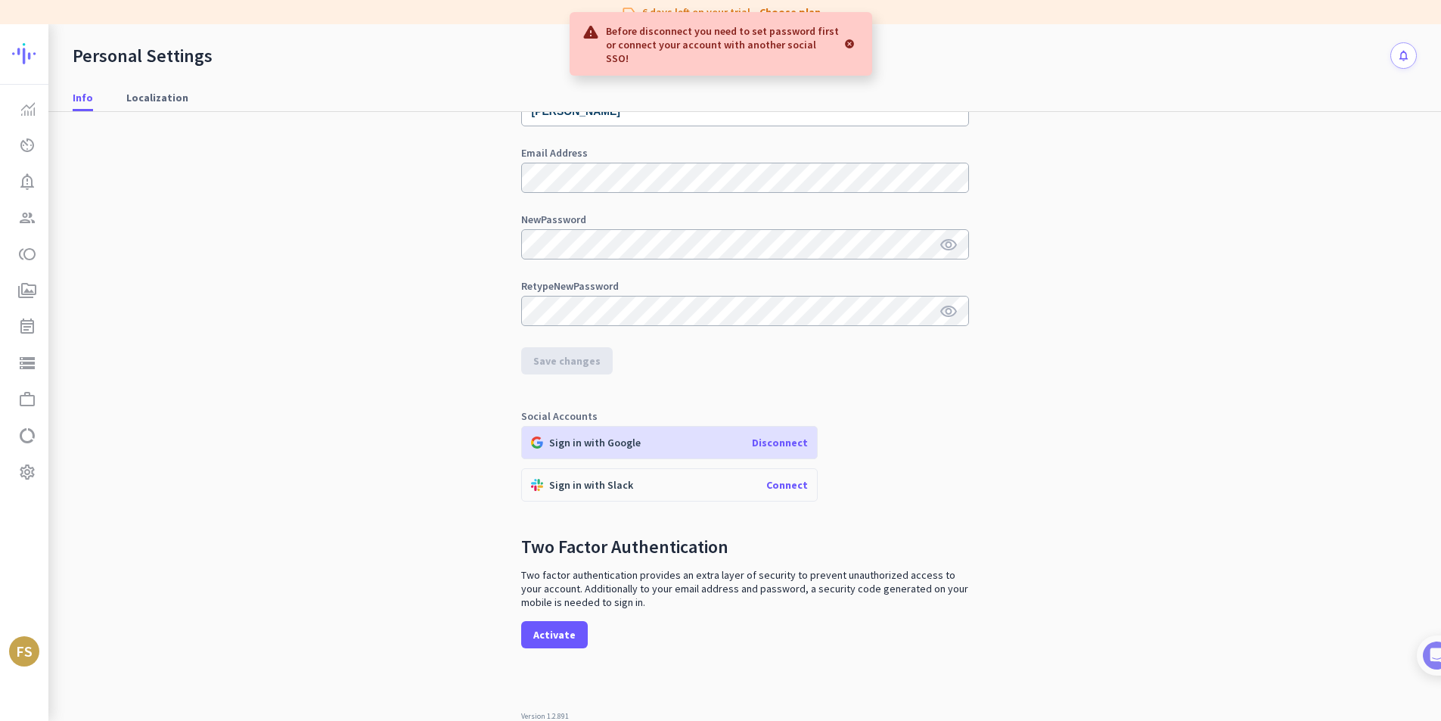
scroll to position [15, 0]
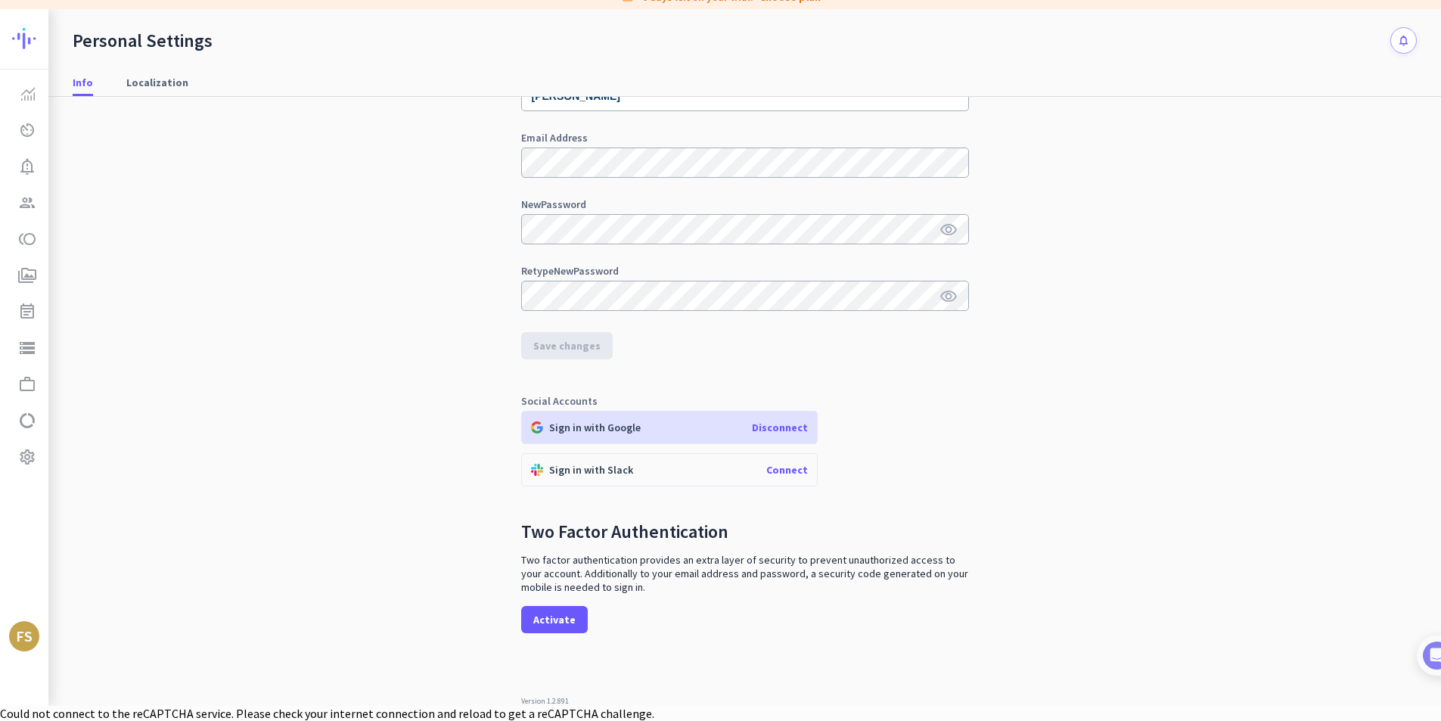
click at [29, 634] on div "FS" at bounding box center [24, 635] width 17 height 15
click at [74, 603] on span "Sign out" at bounding box center [104, 607] width 91 height 14
